Goal: Use online tool/utility: Utilize a website feature to perform a specific function

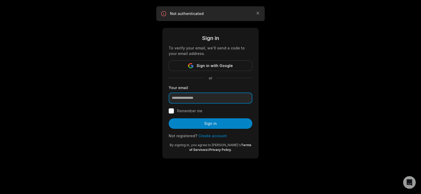
click at [206, 104] on input "email" at bounding box center [211, 98] width 84 height 11
type input "**********"
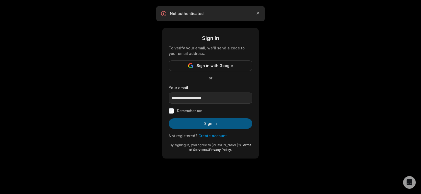
click at [216, 129] on button "Sign in" at bounding box center [211, 123] width 84 height 11
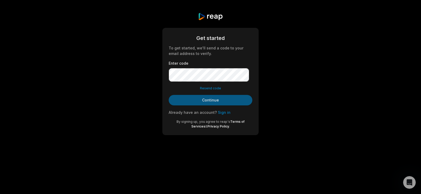
click at [219, 106] on button "Continue" at bounding box center [211, 100] width 84 height 11
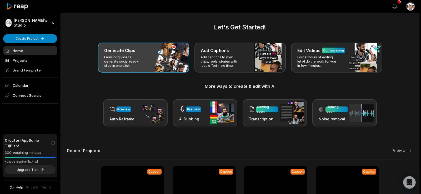
click at [133, 68] on p "From long videos generate social ready clips in one click." at bounding box center [124, 61] width 41 height 13
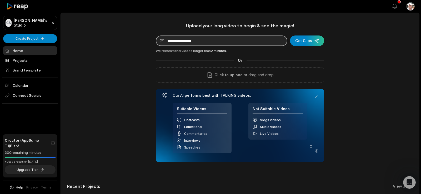
click at [192, 46] on input at bounding box center [222, 41] width 132 height 11
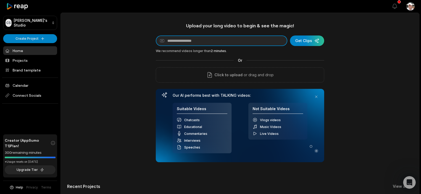
paste input "**********"
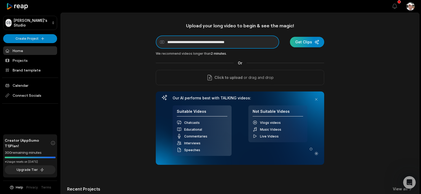
type input "**********"
click at [301, 45] on div "submit" at bounding box center [307, 42] width 34 height 11
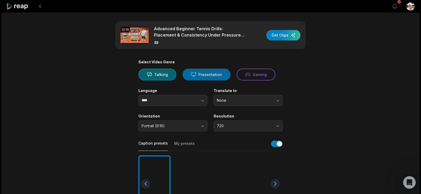
click at [225, 81] on button "Presentation" at bounding box center [207, 75] width 48 height 12
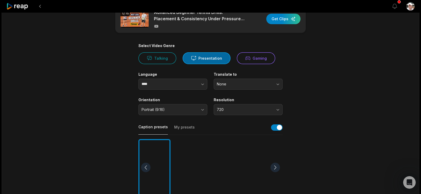
scroll to position [33, 0]
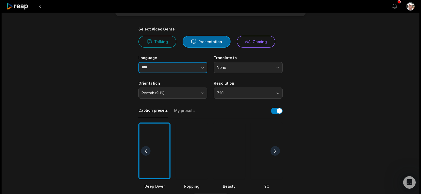
click at [201, 70] on icon "button" at bounding box center [202, 67] width 5 height 5
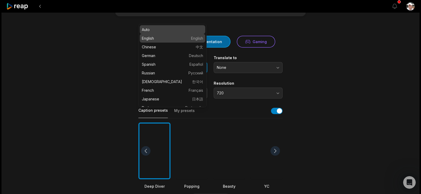
type input "*******"
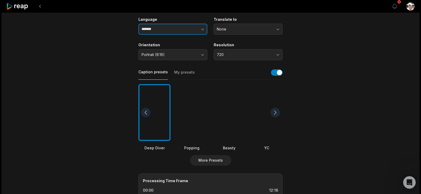
scroll to position [73, 0]
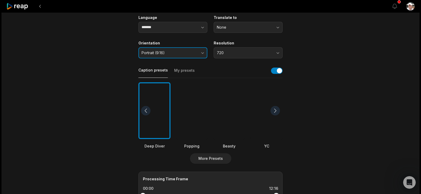
click at [202, 58] on button "Portrait (9:16)" at bounding box center [173, 52] width 69 height 11
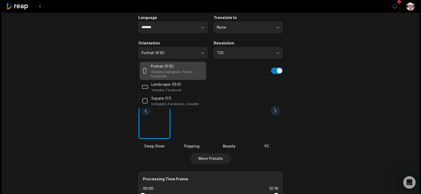
click at [180, 78] on div "Portrait (9:16) Youtube, Instagram, Tiktok, Facebook" at bounding box center [177, 70] width 53 height 15
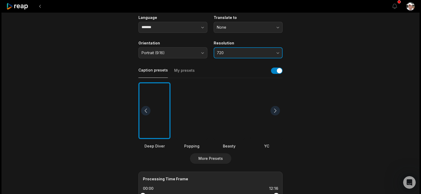
click at [276, 58] on button "720" at bounding box center [248, 52] width 69 height 11
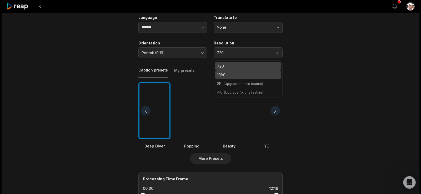
click at [226, 78] on p "1080" at bounding box center [248, 75] width 62 height 6
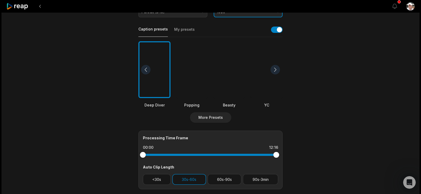
scroll to position [115, 0]
click at [274, 74] on div at bounding box center [275, 69] width 9 height 9
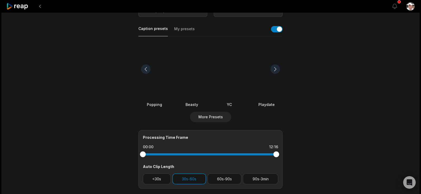
click at [274, 74] on div at bounding box center [275, 69] width 9 height 9
click at [273, 74] on div at bounding box center [275, 69] width 9 height 9
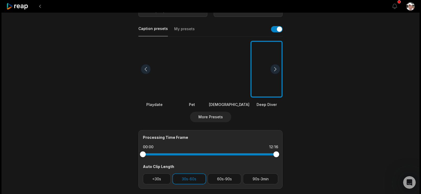
click at [273, 74] on div at bounding box center [275, 69] width 9 height 9
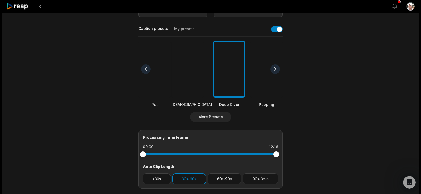
click at [273, 74] on div at bounding box center [275, 69] width 9 height 9
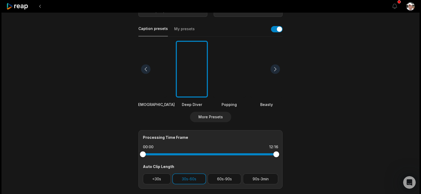
click at [273, 74] on div at bounding box center [275, 69] width 9 height 9
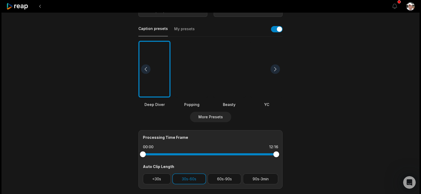
click at [273, 74] on div at bounding box center [275, 69] width 9 height 9
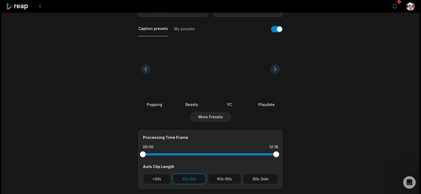
click at [273, 74] on div at bounding box center [275, 69] width 9 height 9
click at [218, 122] on button "More Presets" at bounding box center [210, 117] width 41 height 11
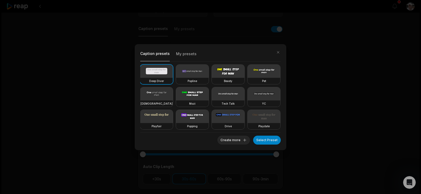
click at [209, 96] on video at bounding box center [192, 93] width 33 height 13
click at [263, 141] on button "Select Preset" at bounding box center [267, 140] width 28 height 9
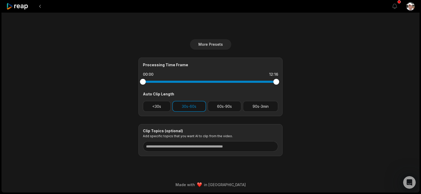
scroll to position [226, 0]
click at [226, 112] on button "60s-90s" at bounding box center [225, 106] width 34 height 11
click at [191, 112] on button "30s-60s" at bounding box center [189, 106] width 34 height 11
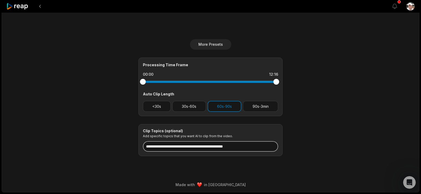
click at [231, 141] on input at bounding box center [210, 146] width 135 height 11
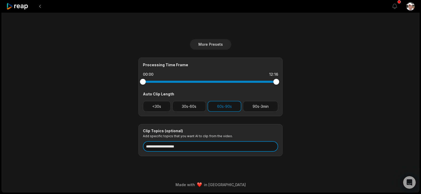
scroll to position [0, 0]
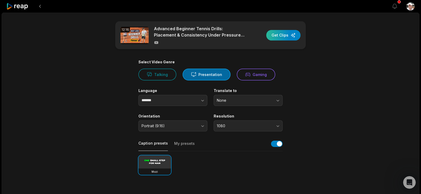
type input "**********"
click at [278, 41] on div "button" at bounding box center [283, 35] width 34 height 11
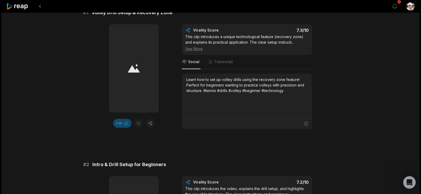
scroll to position [101, 0]
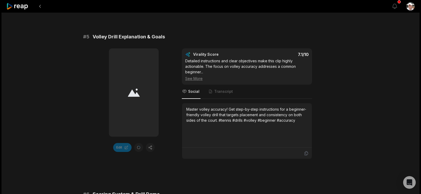
scroll to position [690, 0]
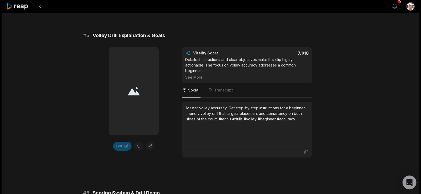
click at [409, 182] on icon "Open Intercom Messenger" at bounding box center [410, 182] width 6 height 7
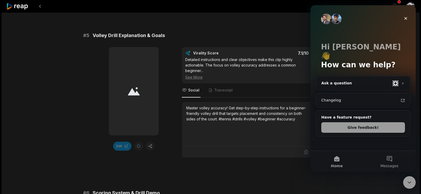
scroll to position [0, 0]
click at [366, 122] on button "Give feedback!" at bounding box center [364, 127] width 84 height 11
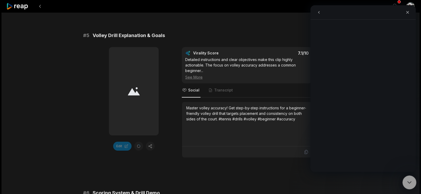
click at [409, 181] on icon "Close Intercom Messenger" at bounding box center [409, 182] width 6 height 6
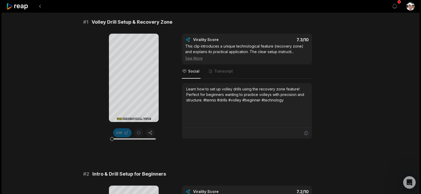
scroll to position [109, 0]
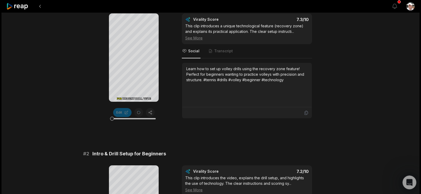
click at [410, 183] on icon "Open Intercom Messenger" at bounding box center [409, 182] width 9 height 9
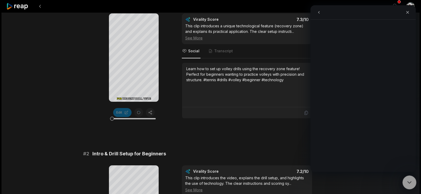
click at [411, 183] on icon "Close Intercom Messenger" at bounding box center [409, 182] width 6 height 6
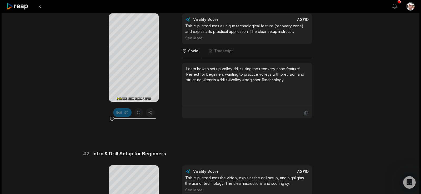
click at [43, 9] on button at bounding box center [39, 6] width 9 height 9
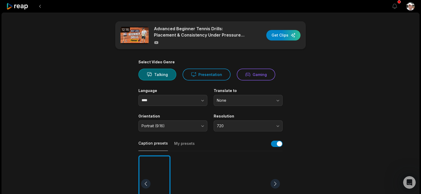
click at [22, 6] on icon at bounding box center [17, 6] width 22 height 7
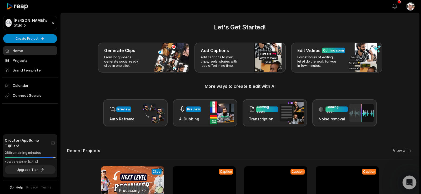
click at [409, 184] on icon "Open Intercom Messenger" at bounding box center [409, 182] width 9 height 9
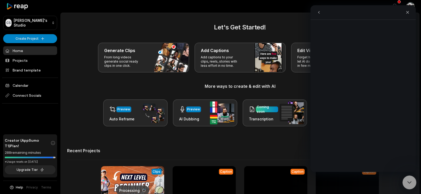
click at [408, 181] on icon "Close Intercom Messenger" at bounding box center [409, 182] width 6 height 6
